Goal: Task Accomplishment & Management: Use online tool/utility

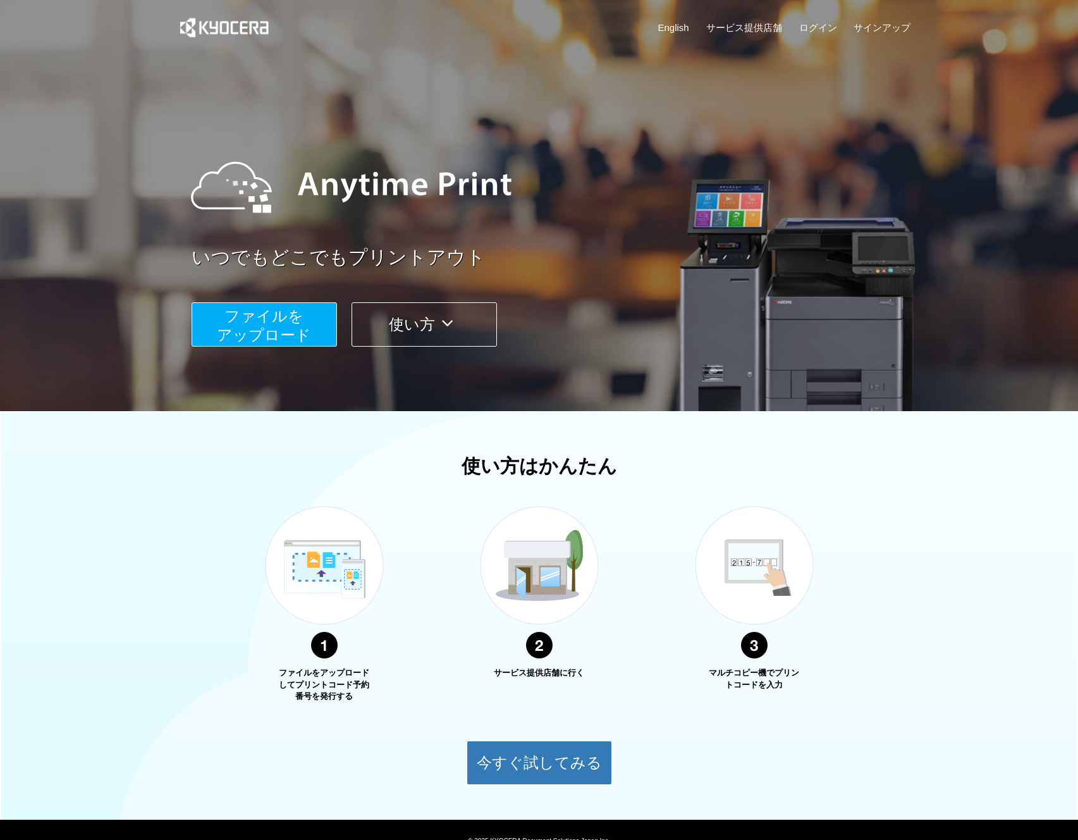
click at [280, 330] on span "ファイルを ​​アップロード" at bounding box center [264, 325] width 94 height 36
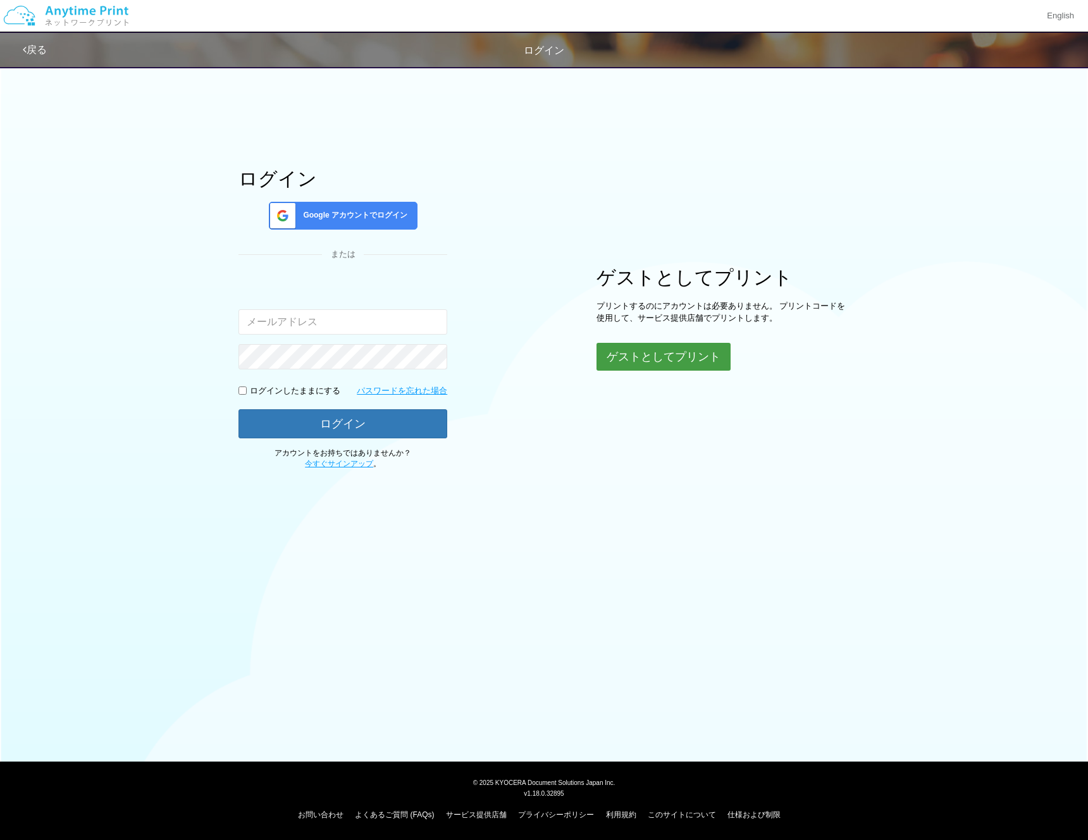
click at [672, 345] on button "ゲストとしてプリント" at bounding box center [663, 357] width 134 height 28
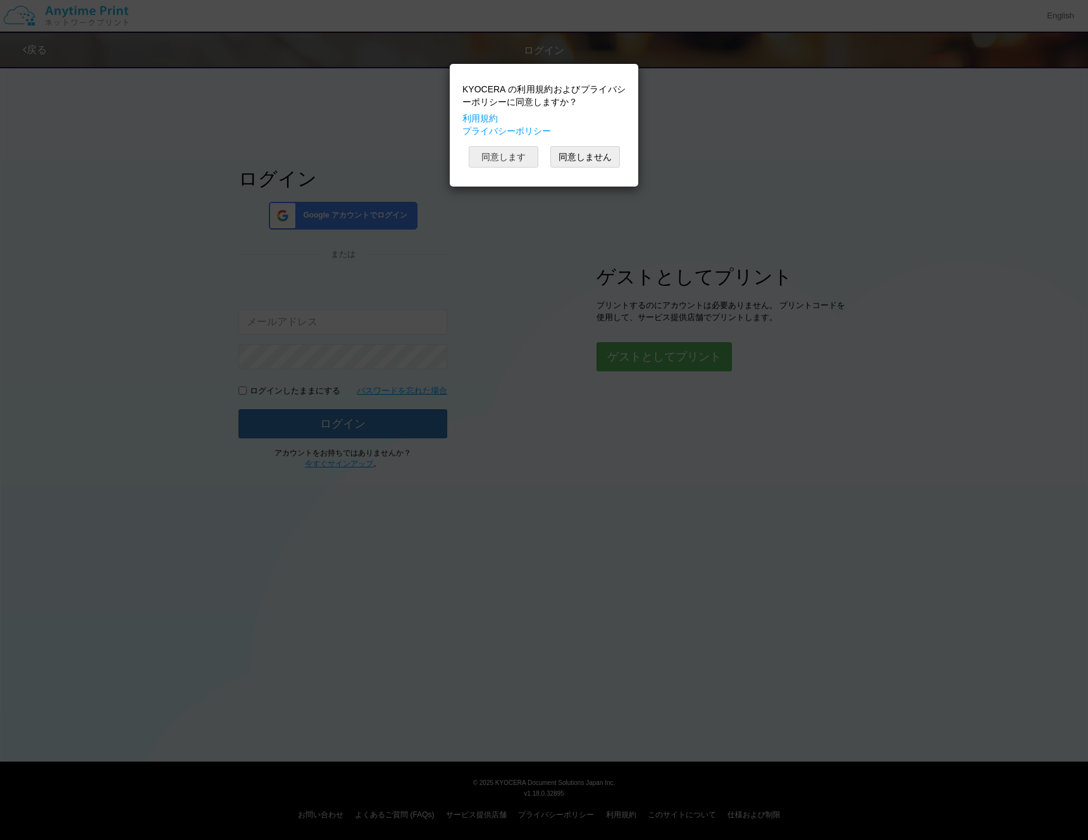
click at [510, 167] on button "同意します" at bounding box center [504, 157] width 70 height 22
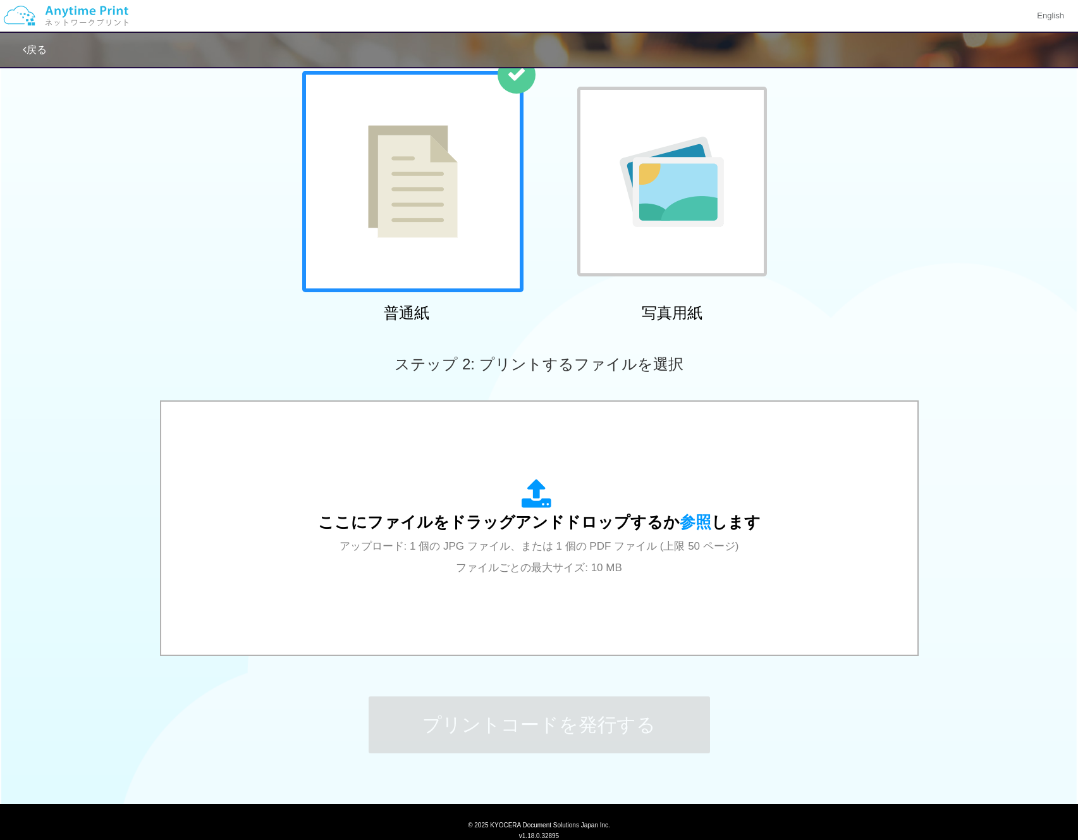
scroll to position [122, 0]
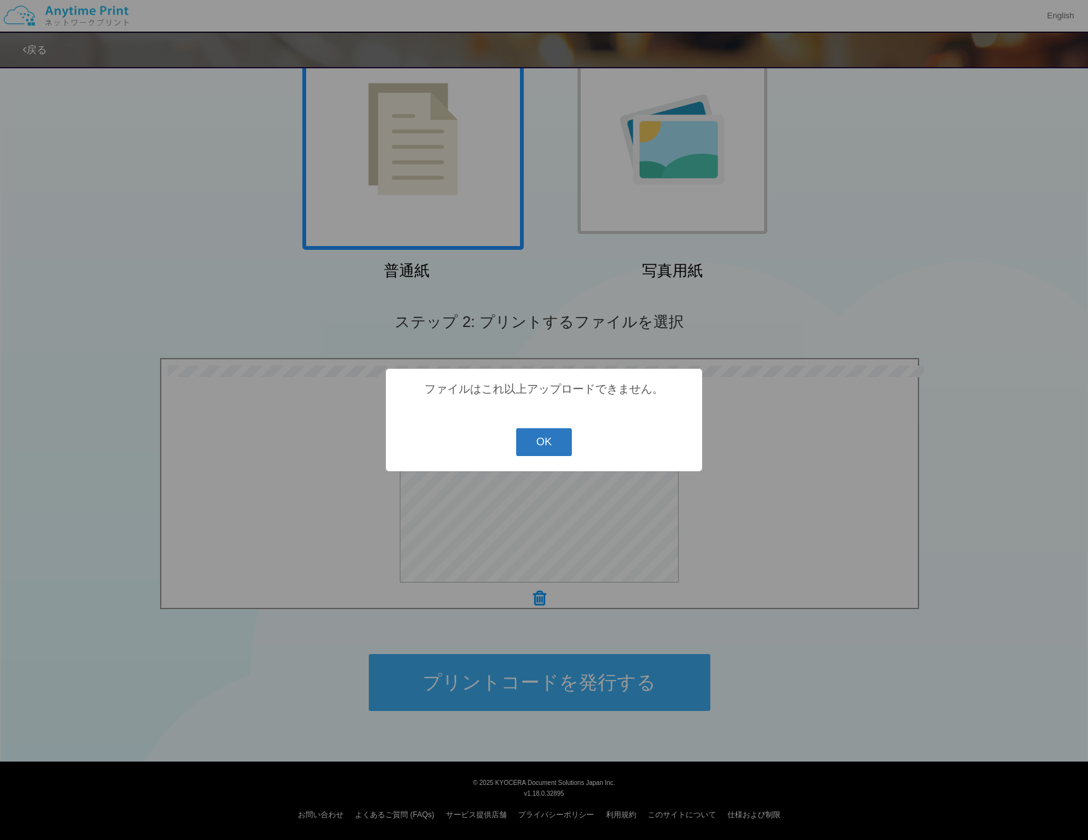
click at [551, 446] on button "OK" at bounding box center [544, 442] width 56 height 28
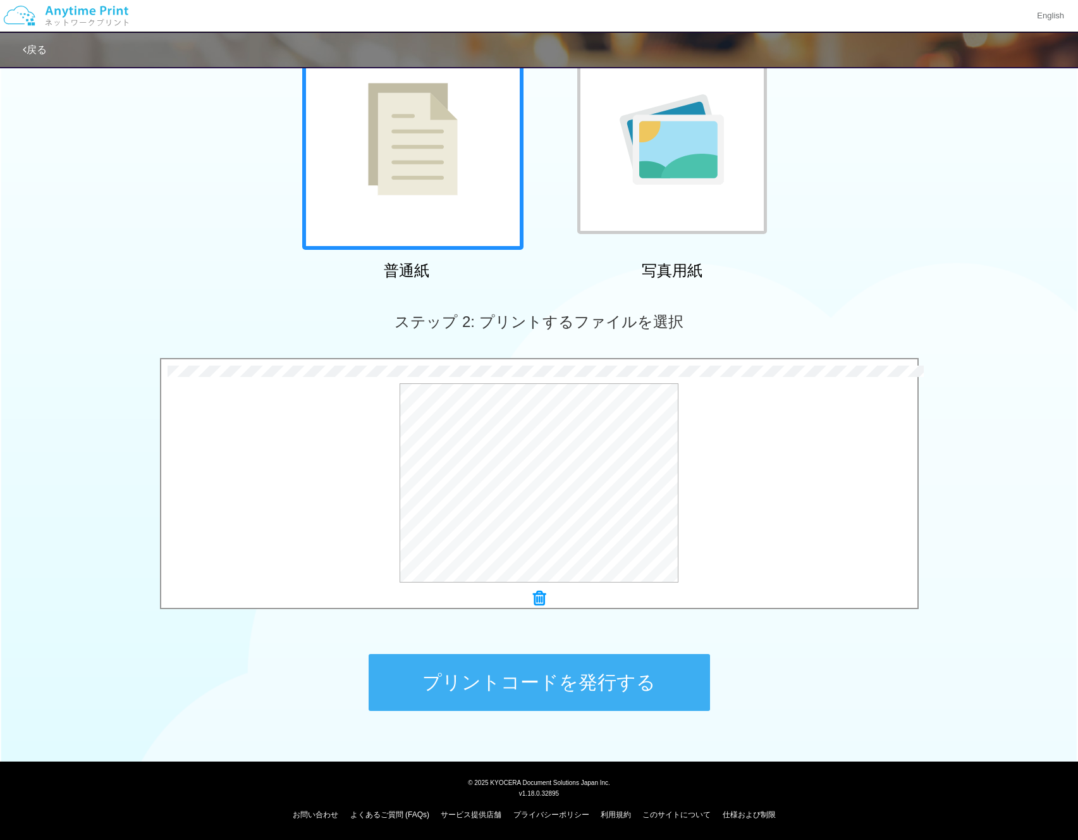
click at [652, 682] on button "プリントコードを発行する" at bounding box center [540, 682] width 342 height 57
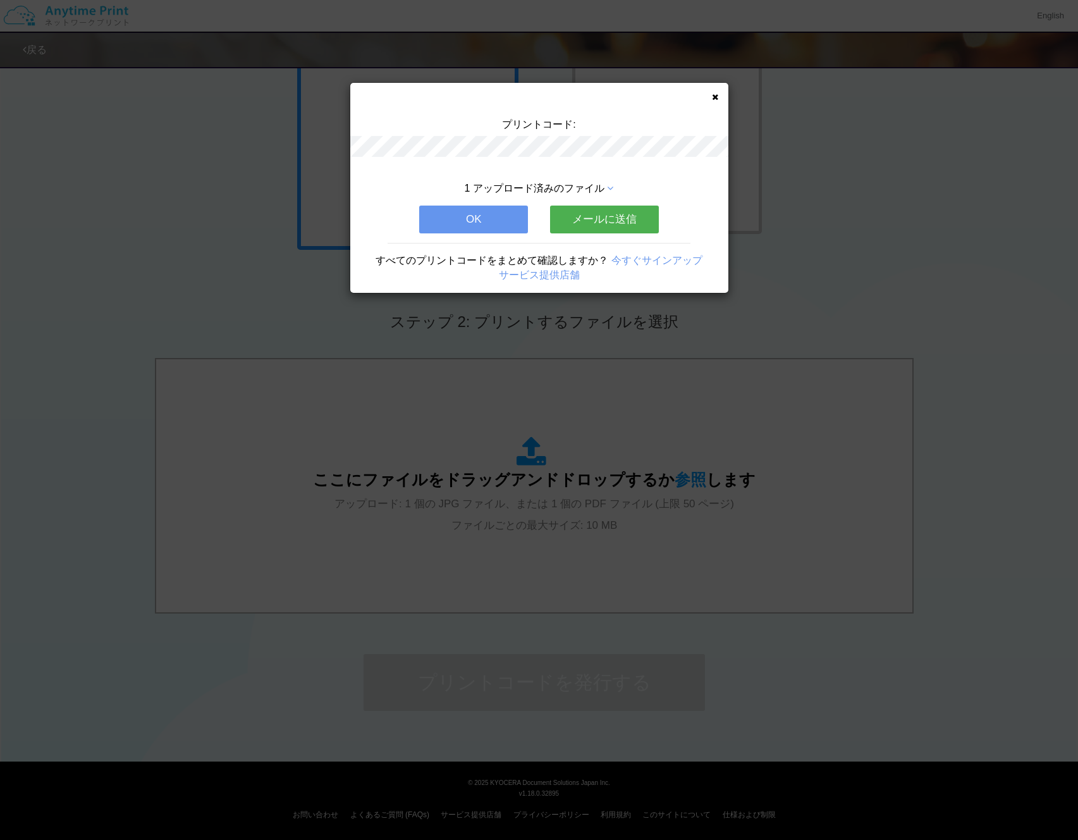
scroll to position [0, 0]
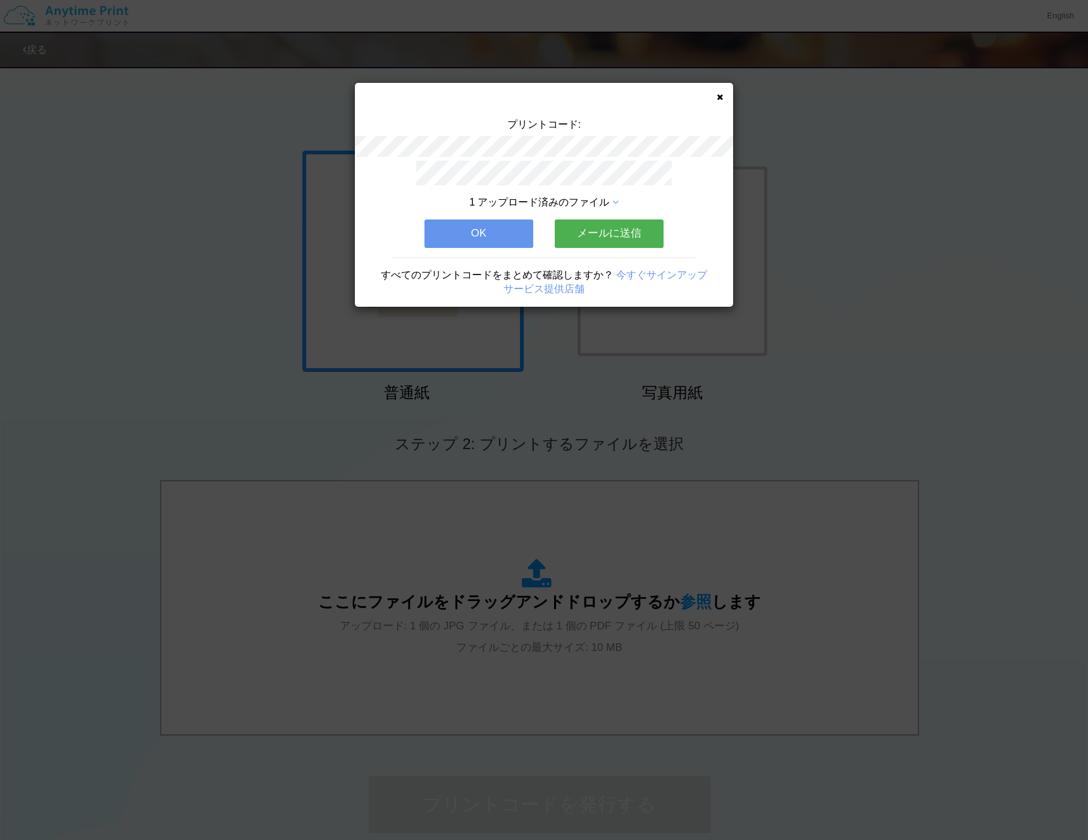
click at [614, 202] on icon at bounding box center [615, 202] width 6 height 10
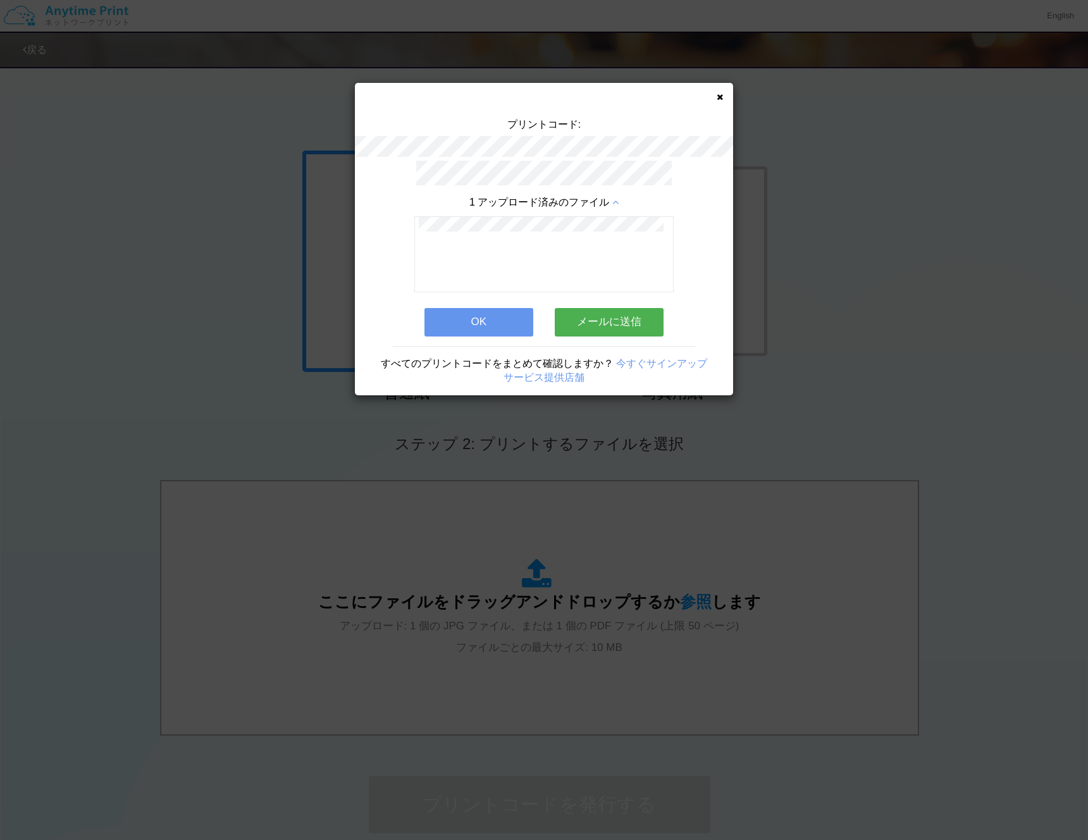
click at [719, 97] on icon at bounding box center [720, 97] width 6 height 8
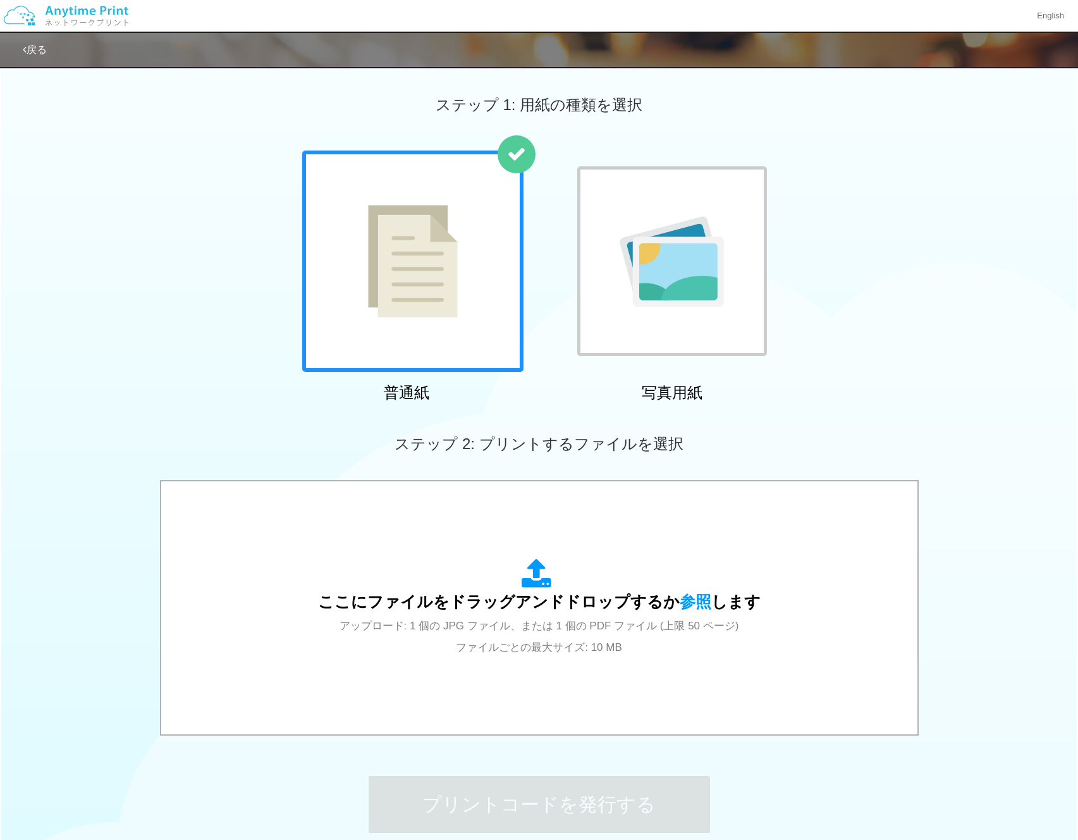
click at [959, 386] on div "普通紙 写真用紙" at bounding box center [539, 279] width 1078 height 257
click at [873, 305] on div "普通紙 写真用紙" at bounding box center [539, 279] width 1078 height 257
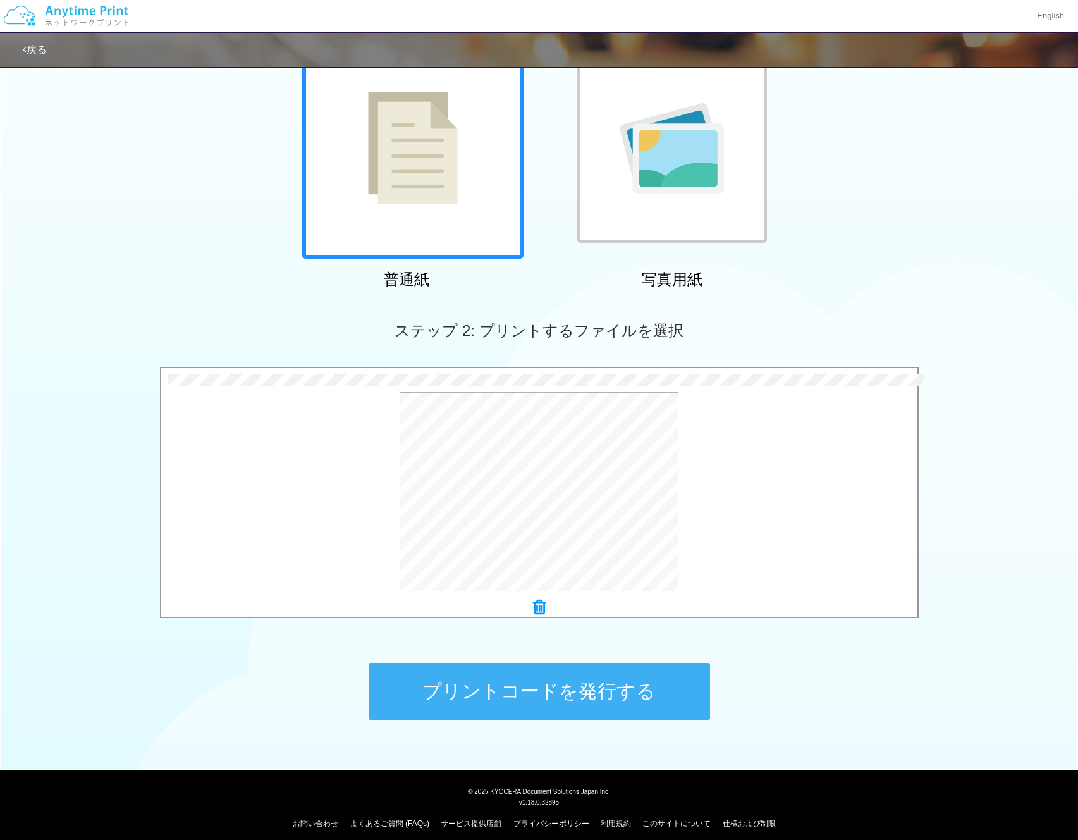
scroll to position [122, 0]
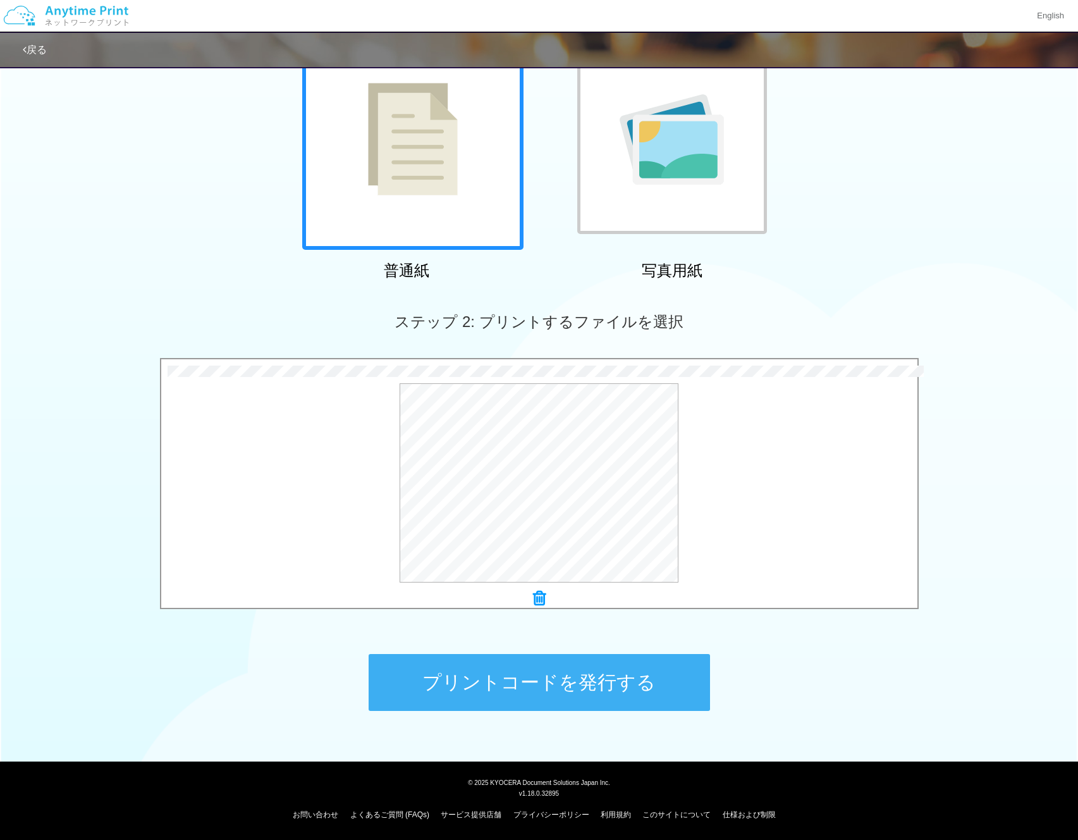
click at [611, 666] on button "プリントコードを発行する" at bounding box center [540, 682] width 342 height 57
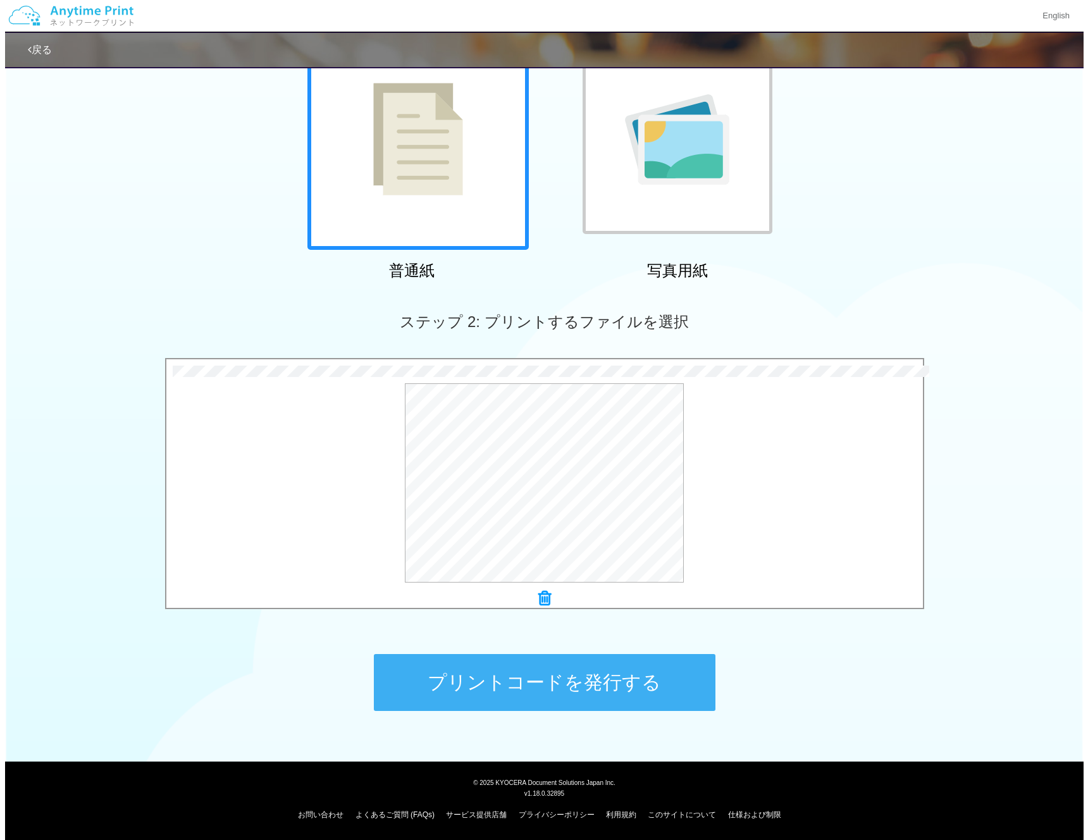
scroll to position [0, 0]
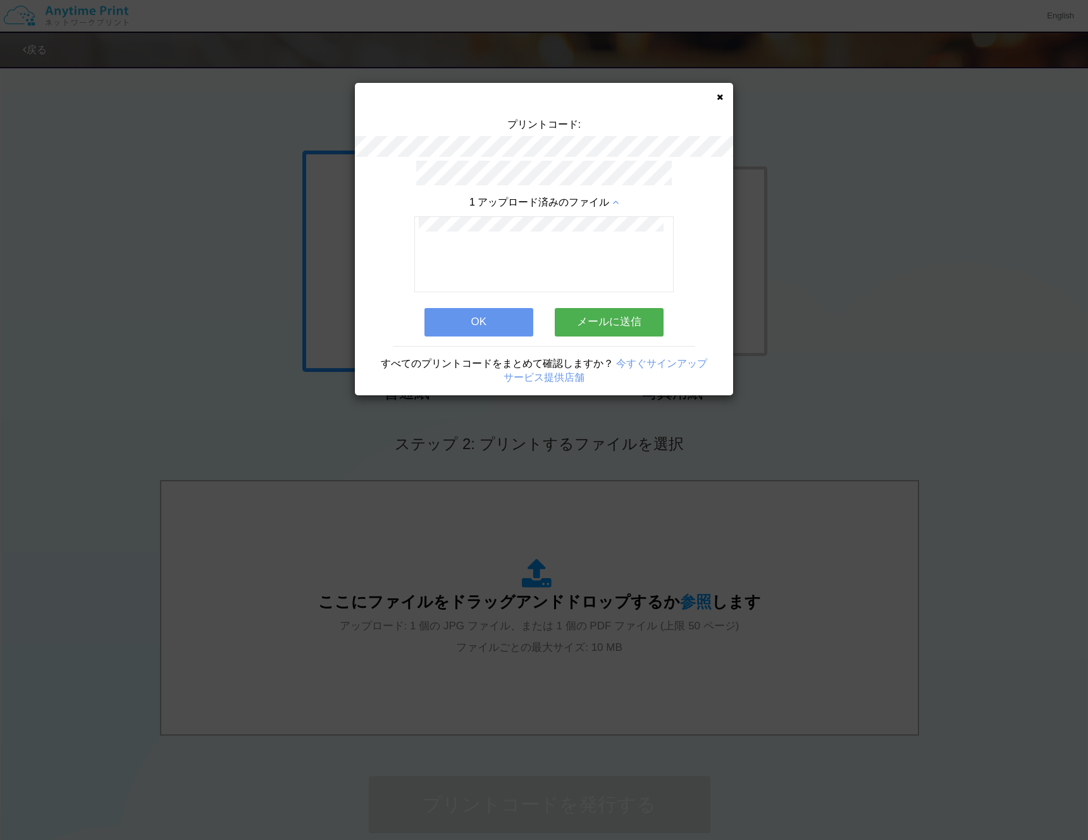
click at [979, 217] on div "プリントコード: 1 アップロード済みのファイル OK メールに送信 すべてのプリントコードをまとめて確認しますか？ 今すぐサインアップ サービス提供店舗" at bounding box center [544, 420] width 1088 height 840
